Goal: Task Accomplishment & Management: Use online tool/utility

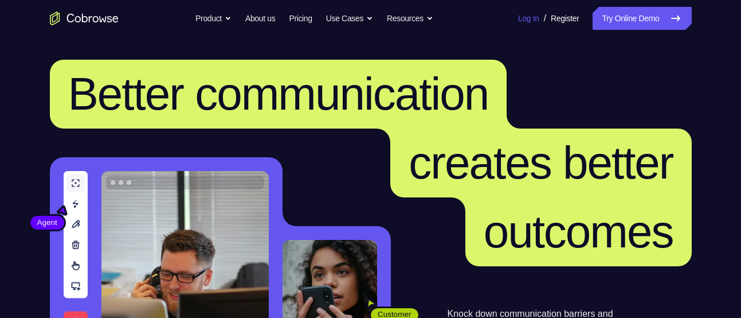
click at [525, 15] on link "Log In" at bounding box center [528, 18] width 21 height 23
click at [629, 17] on link "Try Online Demo" at bounding box center [642, 18] width 99 height 23
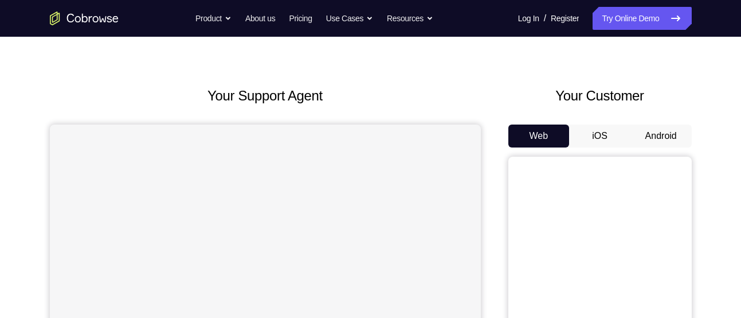
click at [635, 134] on button "Android" at bounding box center [661, 135] width 61 height 23
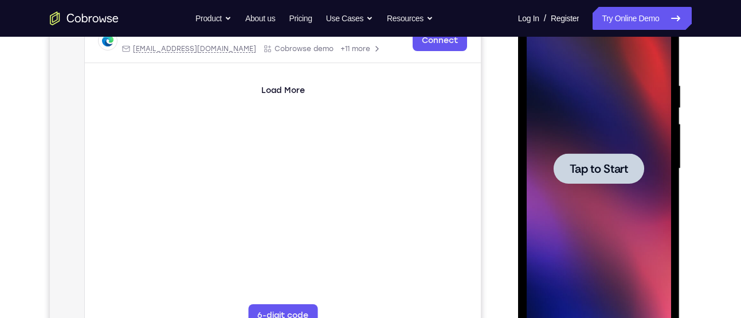
click at [585, 165] on span "Tap to Start" at bounding box center [599, 168] width 58 height 11
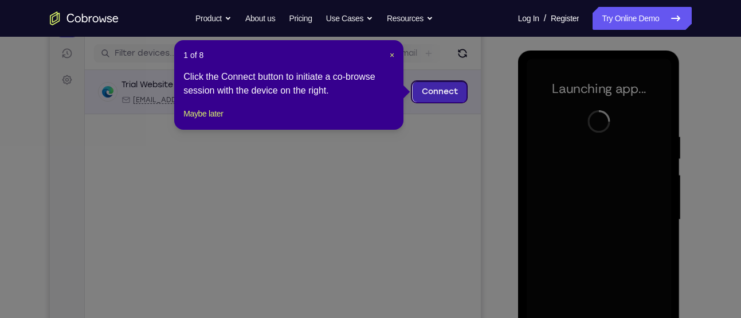
scroll to position [139, 0]
click at [393, 53] on span "×" at bounding box center [392, 55] width 5 height 9
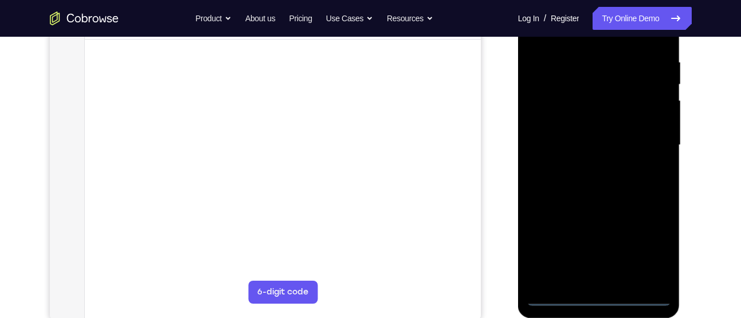
scroll to position [214, 0]
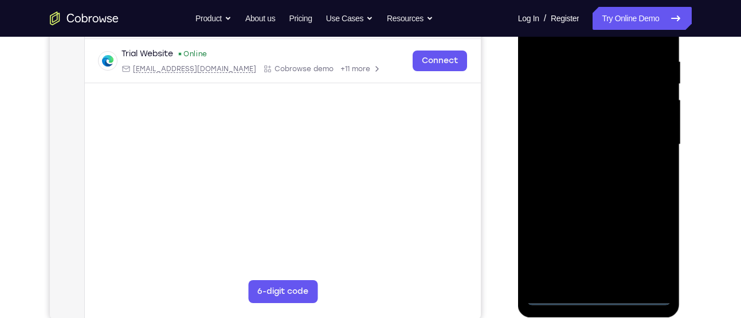
click at [590, 288] on div at bounding box center [599, 144] width 144 height 321
click at [601, 296] on div at bounding box center [599, 144] width 144 height 321
click at [642, 260] on div at bounding box center [599, 144] width 144 height 321
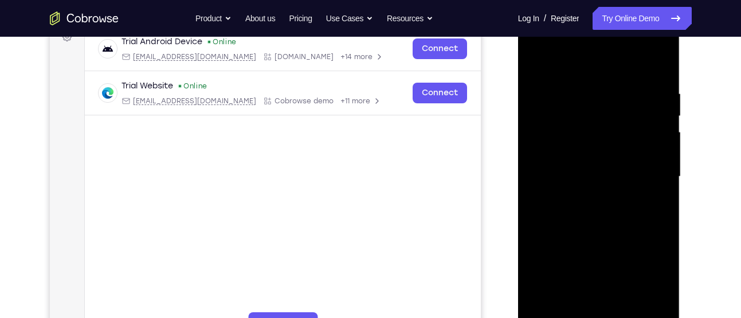
scroll to position [183, 0]
click at [619, 57] on div at bounding box center [599, 175] width 144 height 321
click at [647, 159] on div at bounding box center [599, 175] width 144 height 321
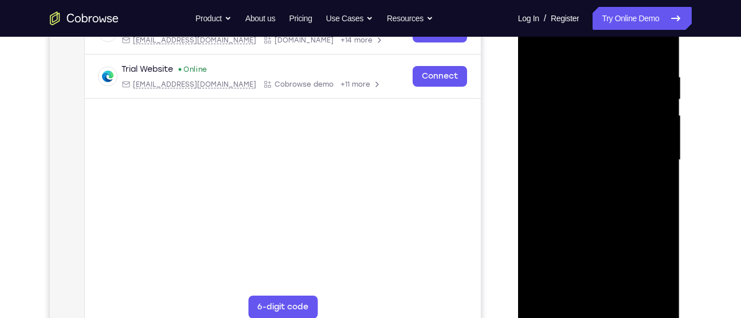
click at [586, 293] on div at bounding box center [599, 159] width 144 height 321
click at [589, 212] on div at bounding box center [599, 159] width 144 height 321
click at [569, 107] on div at bounding box center [599, 159] width 144 height 321
click at [554, 118] on div at bounding box center [599, 159] width 144 height 321
click at [577, 132] on div at bounding box center [599, 159] width 144 height 321
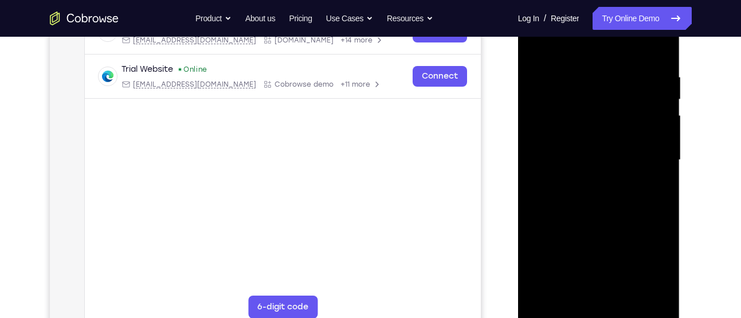
click at [680, 136] on div at bounding box center [599, 163] width 163 height 344
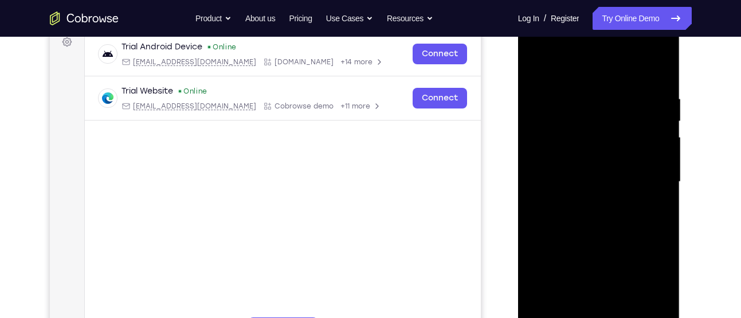
scroll to position [213, 0]
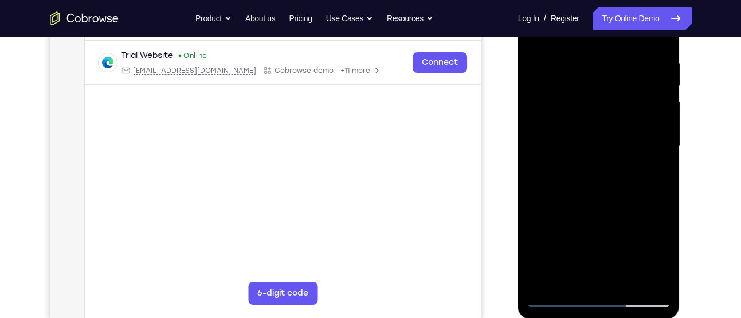
click at [665, 38] on div at bounding box center [599, 146] width 144 height 321
click at [663, 41] on div at bounding box center [599, 146] width 144 height 321
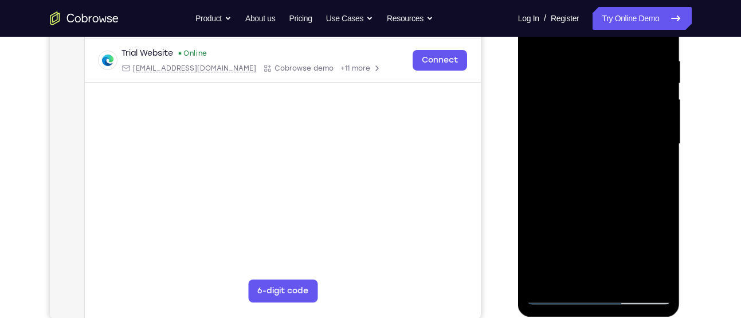
click at [624, 275] on div at bounding box center [599, 143] width 144 height 321
click at [597, 210] on div at bounding box center [599, 143] width 144 height 321
click at [596, 130] on div at bounding box center [599, 143] width 144 height 321
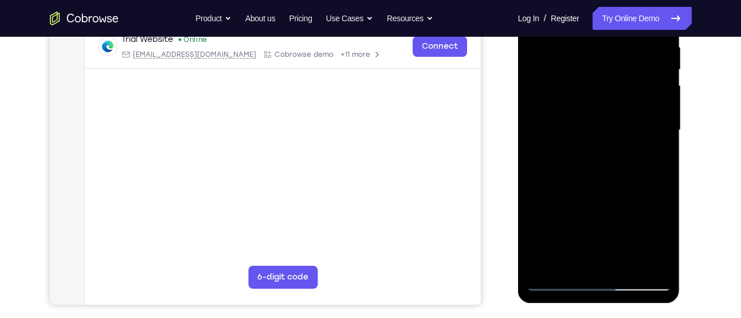
scroll to position [229, 0]
click at [557, 279] on div at bounding box center [599, 129] width 144 height 321
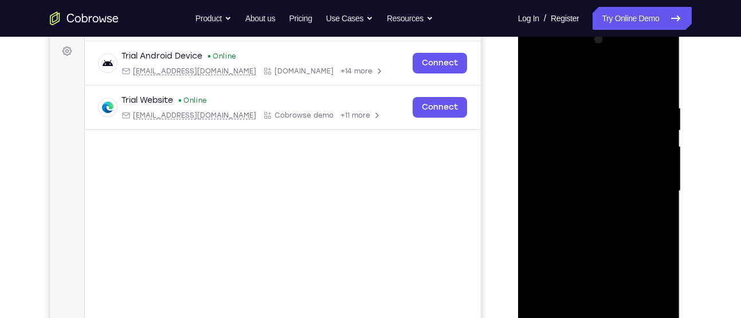
scroll to position [167, 0]
click at [533, 72] on div at bounding box center [599, 192] width 144 height 321
click at [588, 108] on div at bounding box center [599, 192] width 144 height 321
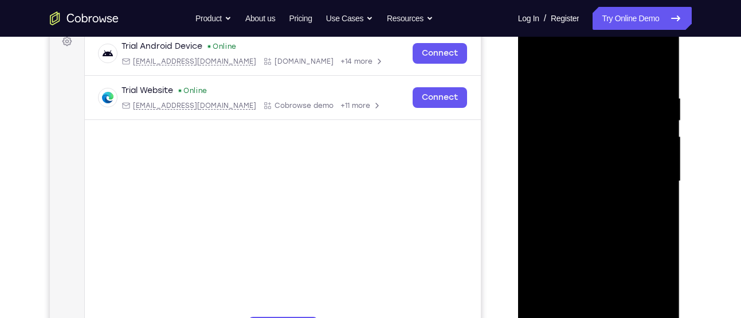
scroll to position [182, 0]
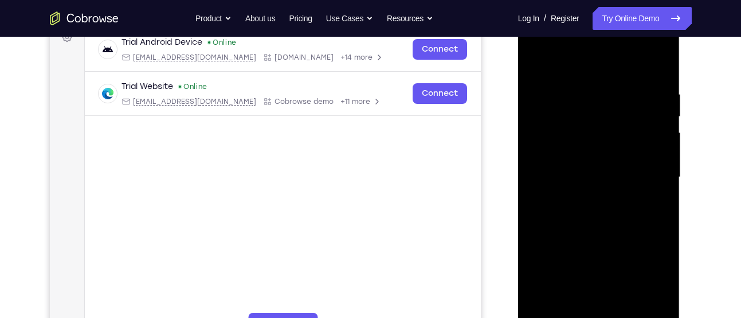
click at [663, 62] on div at bounding box center [599, 177] width 144 height 321
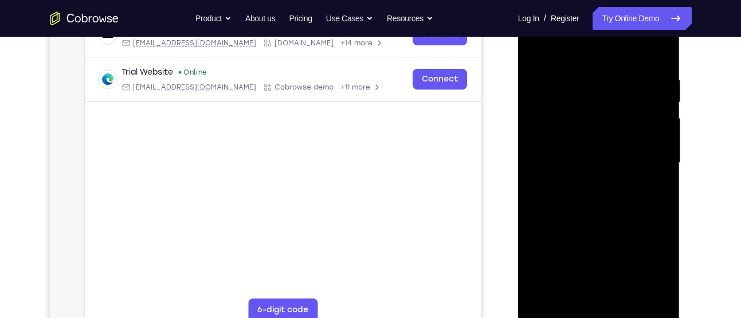
scroll to position [197, 0]
click at [628, 290] on div at bounding box center [599, 162] width 144 height 321
click at [597, 142] on div at bounding box center [599, 162] width 144 height 321
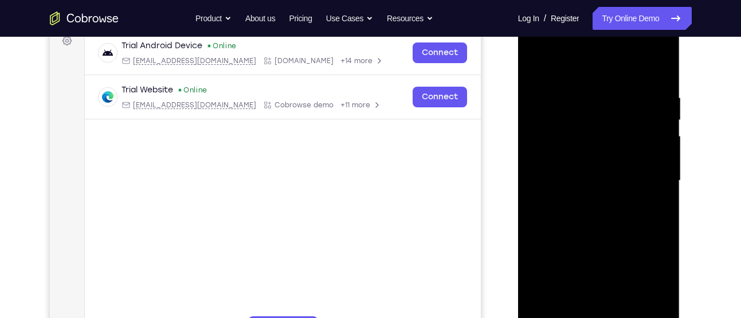
scroll to position [189, 0]
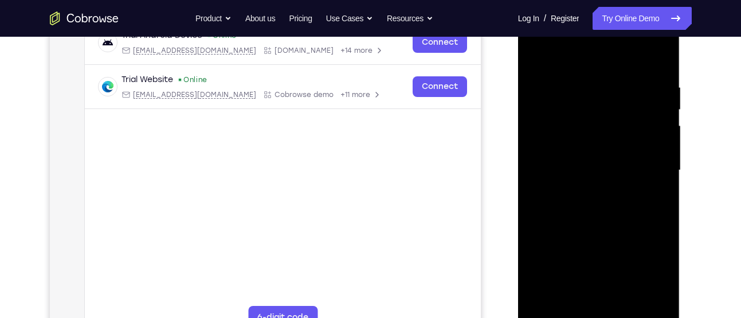
click at [562, 303] on div at bounding box center [599, 170] width 144 height 321
click at [655, 196] on div at bounding box center [599, 170] width 144 height 321
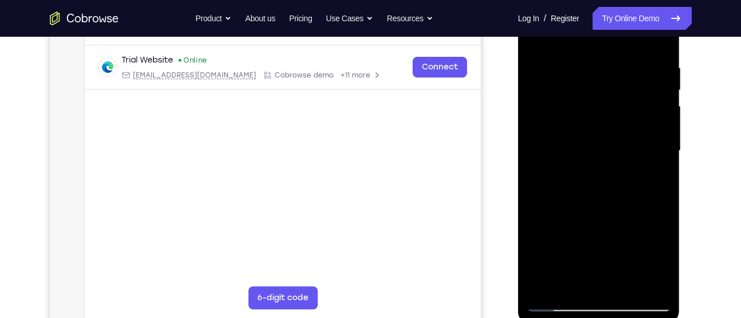
scroll to position [209, 0]
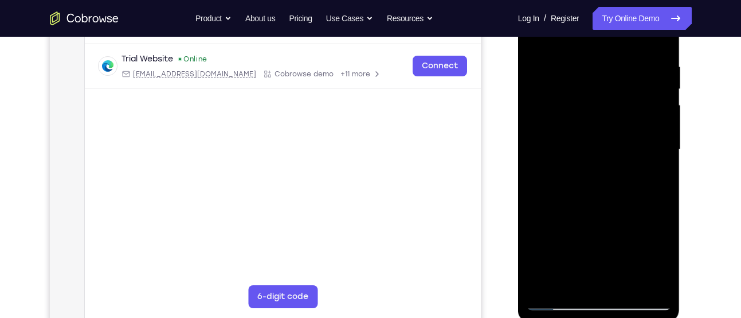
click at [557, 302] on div at bounding box center [599, 149] width 144 height 321
click at [664, 85] on div at bounding box center [599, 149] width 144 height 321
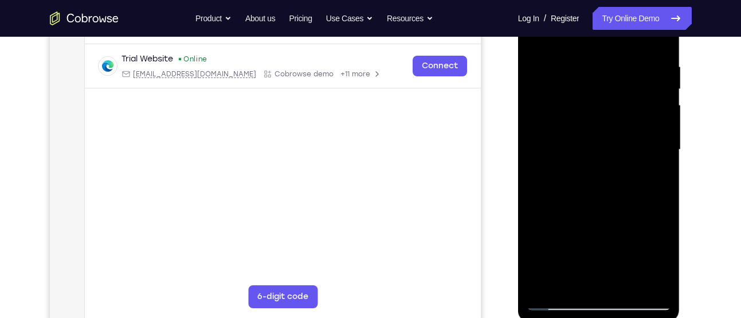
click at [664, 85] on div at bounding box center [599, 149] width 144 height 321
click at [563, 295] on div at bounding box center [599, 149] width 144 height 321
click at [557, 296] on div at bounding box center [599, 149] width 144 height 321
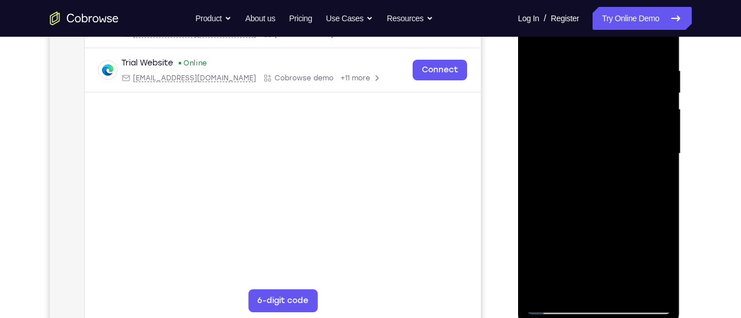
scroll to position [166, 0]
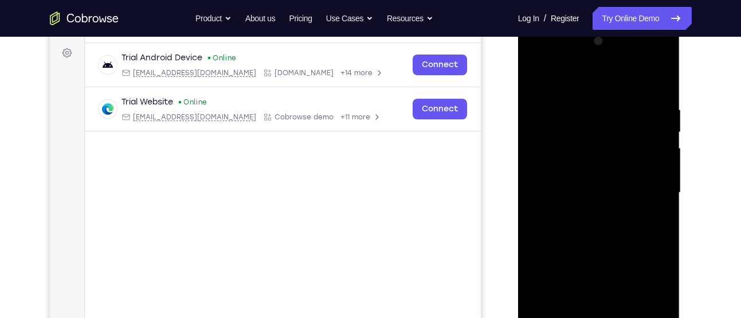
click at [538, 77] on div at bounding box center [599, 192] width 144 height 321
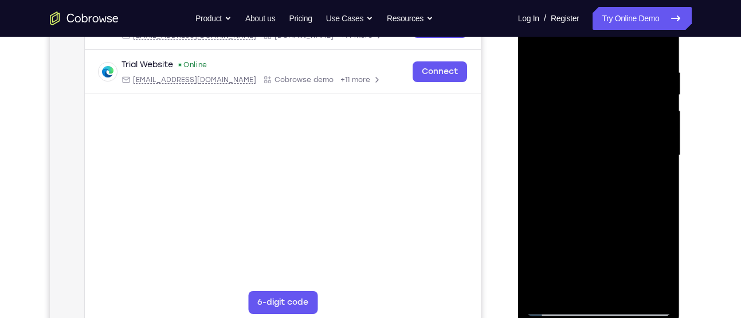
scroll to position [216, 0]
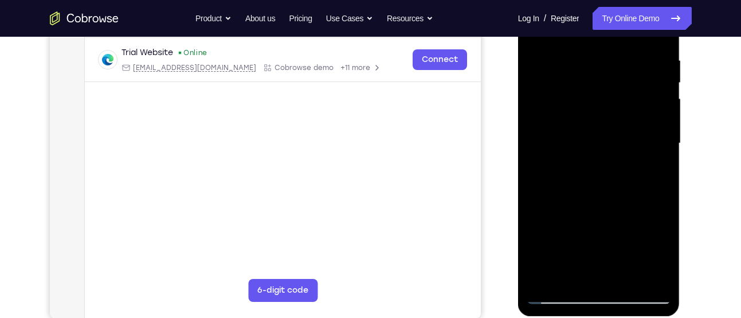
click at [572, 272] on div at bounding box center [599, 143] width 144 height 321
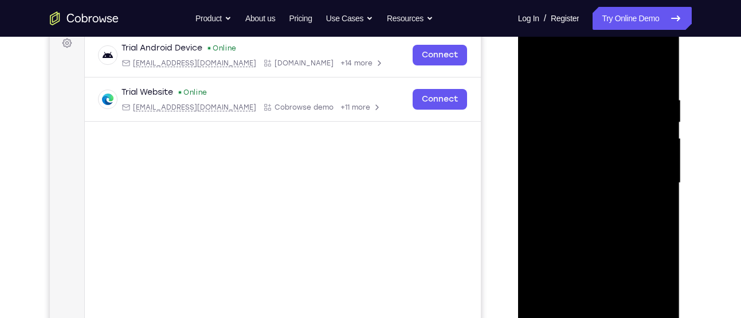
scroll to position [175, 0]
click at [602, 68] on div at bounding box center [599, 183] width 144 height 321
click at [592, 80] on div at bounding box center [599, 183] width 144 height 321
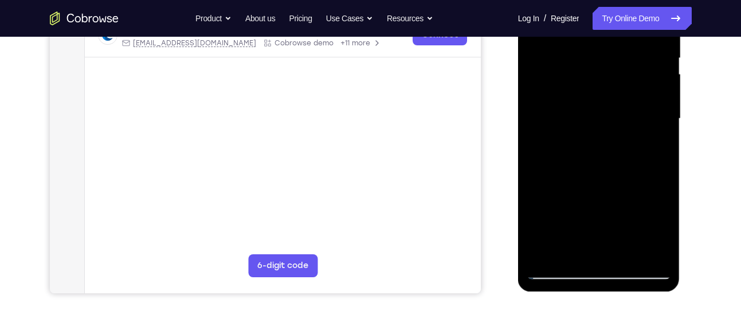
scroll to position [241, 0]
click at [632, 257] on div at bounding box center [599, 118] width 144 height 321
